Goal: Task Accomplishment & Management: Manage account settings

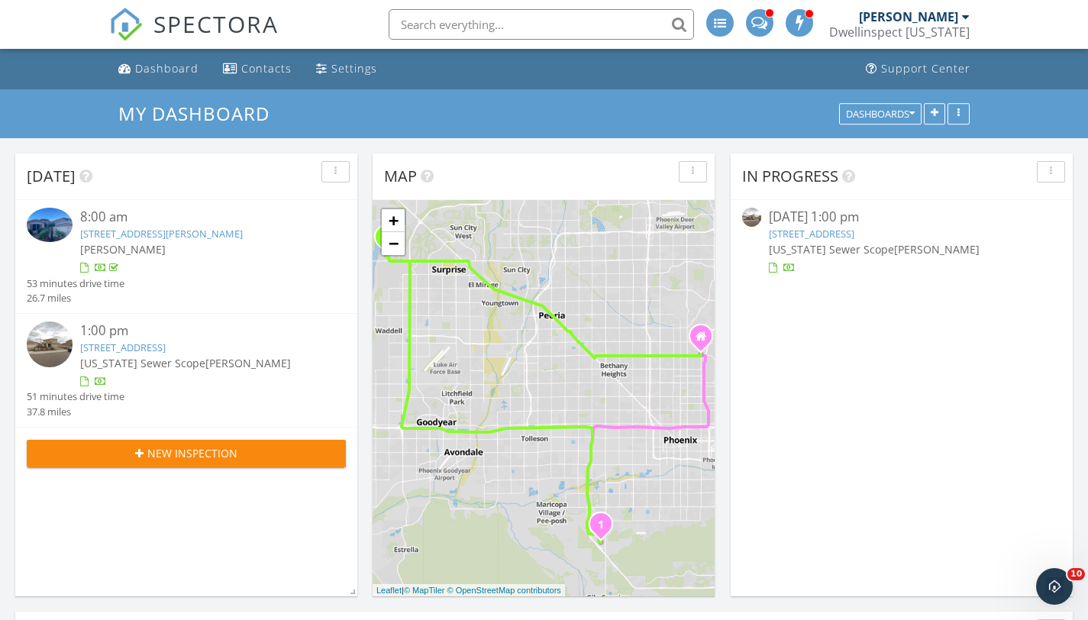
click at [833, 234] on link "5350 W Sweet Pea Terrace , Laveen, AZ 85339" at bounding box center [811, 234] width 85 height 14
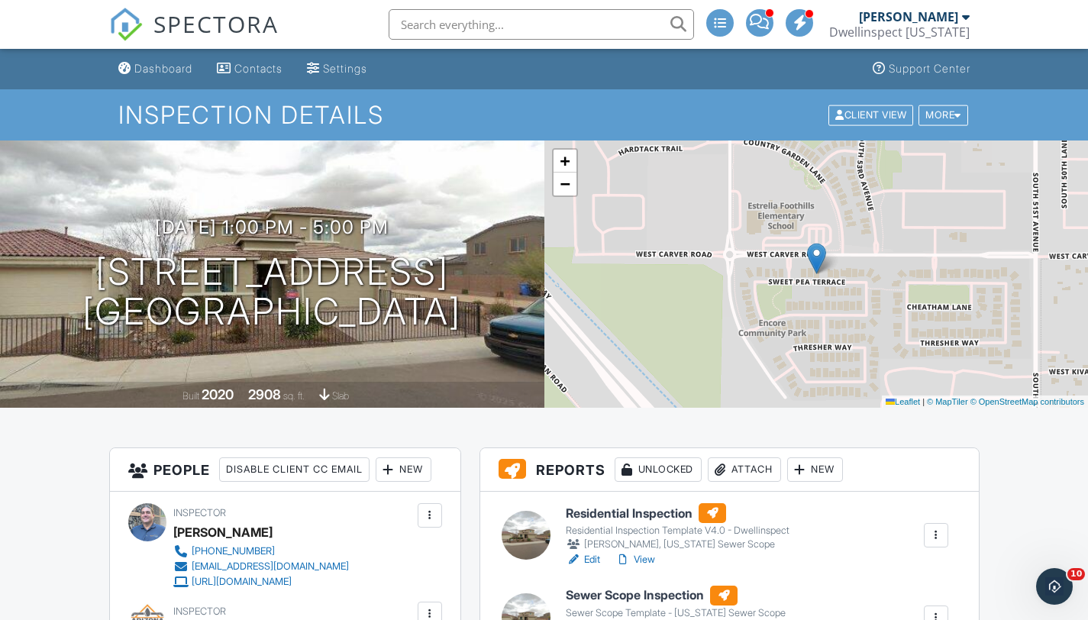
scroll to position [29, 0]
click at [643, 560] on link "View" at bounding box center [635, 559] width 40 height 15
